Goal: Find contact information: Find contact information

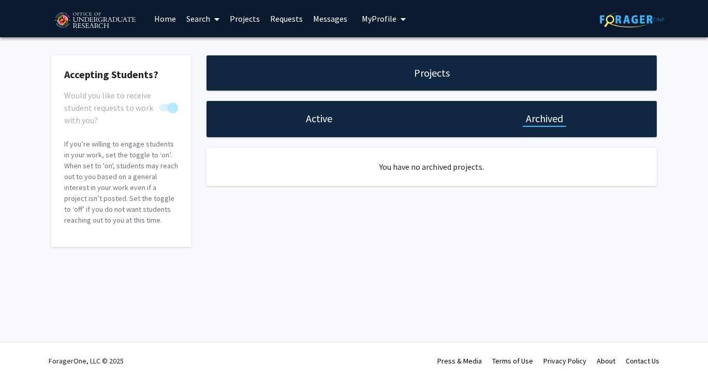
click at [318, 119] on h1 "Active" at bounding box center [319, 118] width 26 height 14
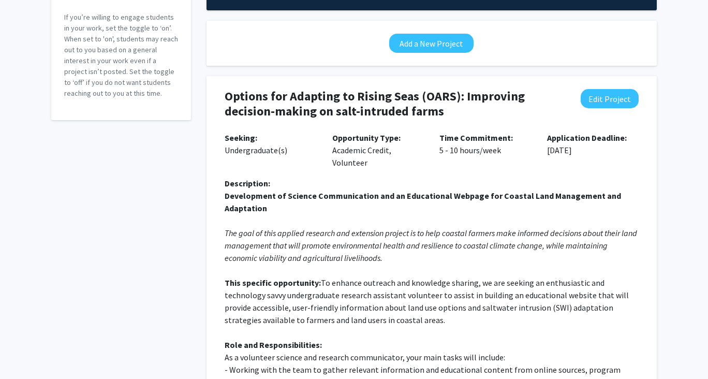
scroll to position [480, 0]
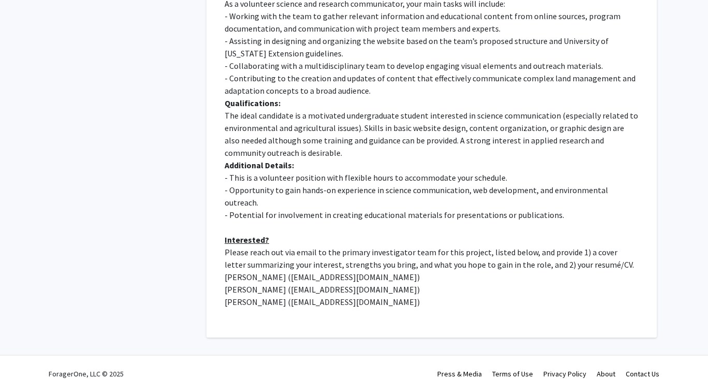
click at [630, 369] on link "Contact Us" at bounding box center [643, 373] width 34 height 9
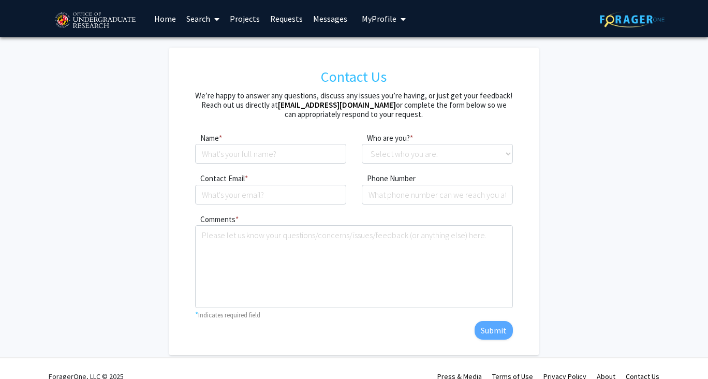
click at [90, 100] on form "Contact Us We’re happy to answer any questions, discuss any issues you’re havin…" at bounding box center [354, 202] width 554 height 308
click at [84, 19] on img at bounding box center [95, 21] width 88 height 26
